Goal: Navigation & Orientation: Find specific page/section

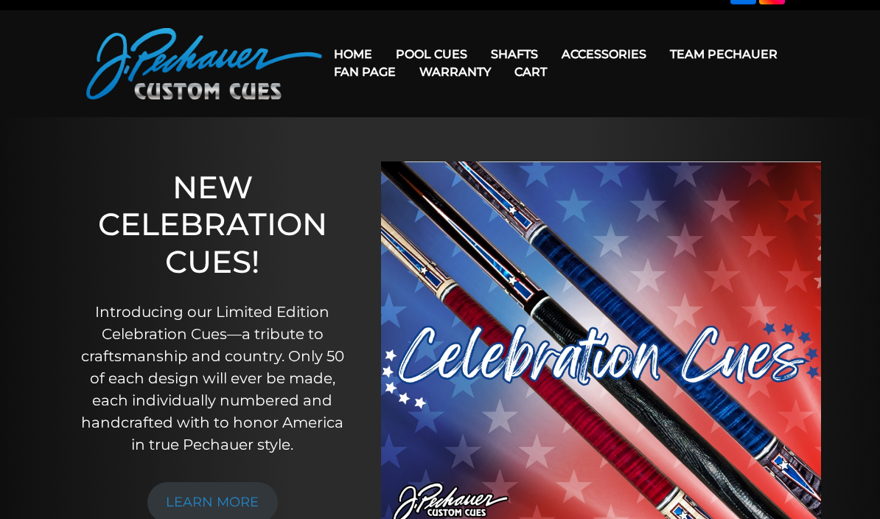
scroll to position [28, 0]
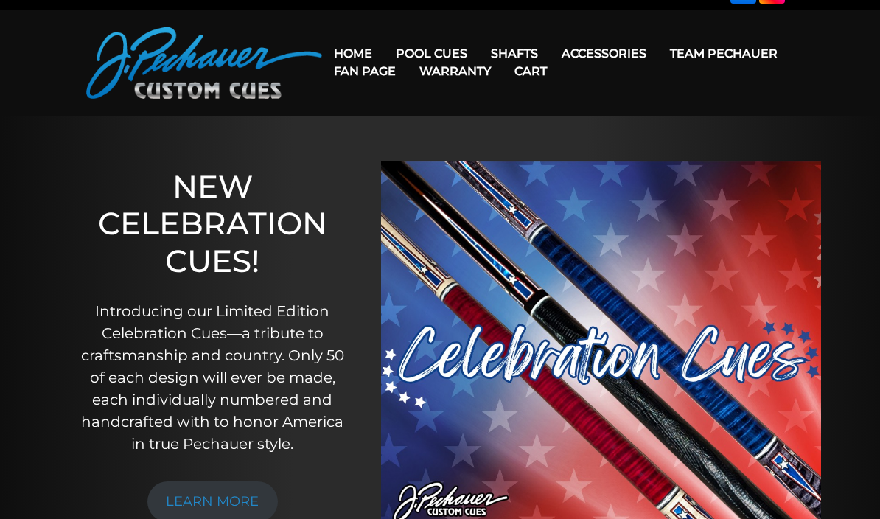
click at [658, 53] on link "Team Pechauer" at bounding box center [723, 54] width 131 height 38
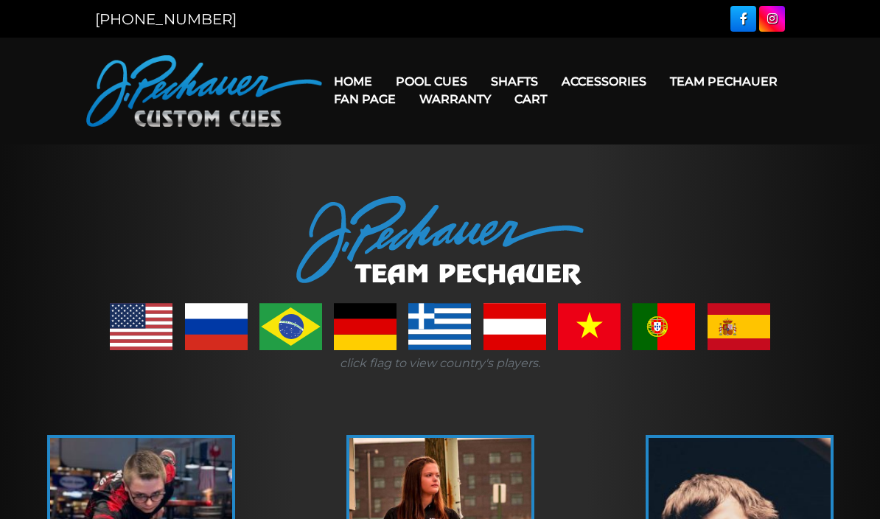
click at [498, 301] on link "Limited Edition" at bounding box center [476, 290] width 181 height 21
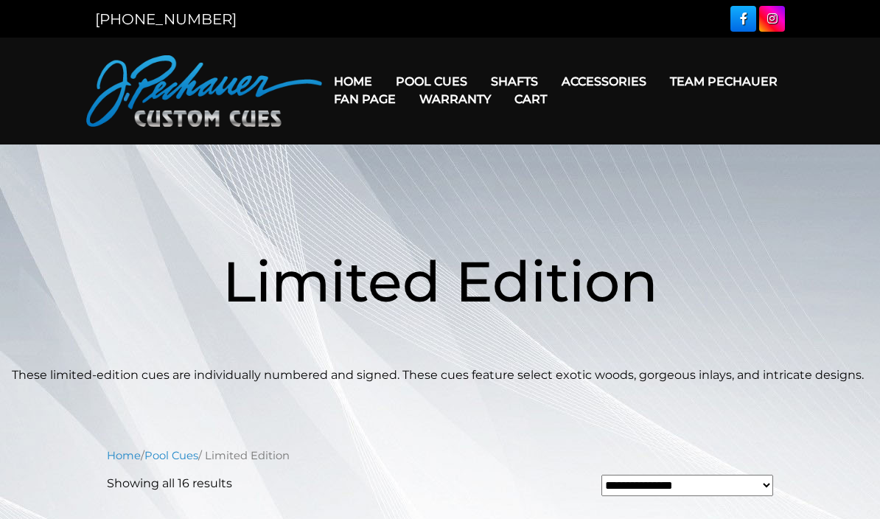
click at [408, 80] on link "Fan Page" at bounding box center [365, 99] width 86 height 38
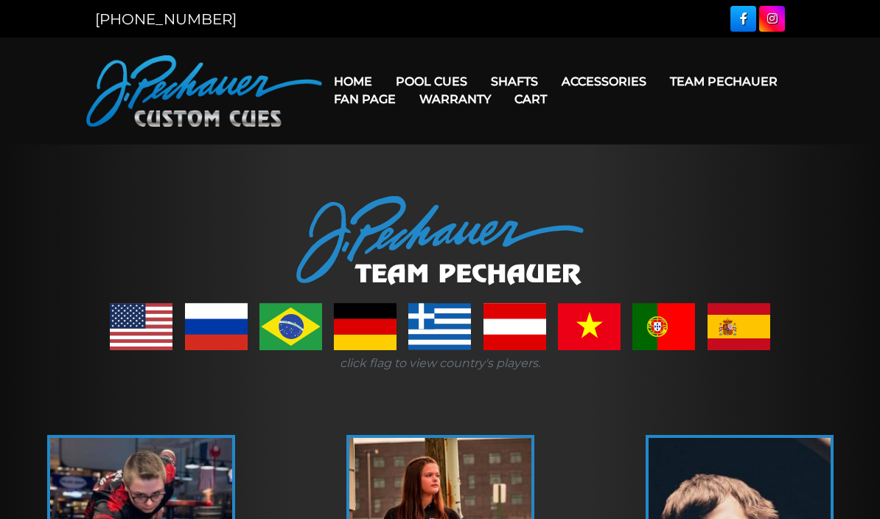
click at [501, 111] on link "Celebration Cue" at bounding box center [476, 102] width 181 height 21
